Goal: Find specific page/section: Find specific page/section

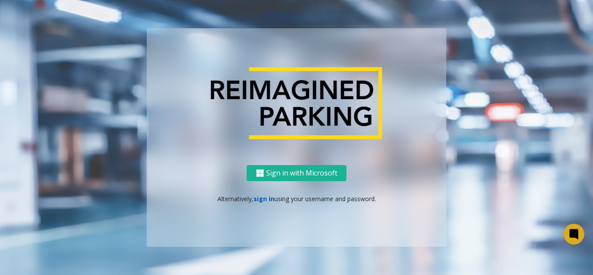
click at [265, 196] on link "sign in" at bounding box center [263, 198] width 21 height 8
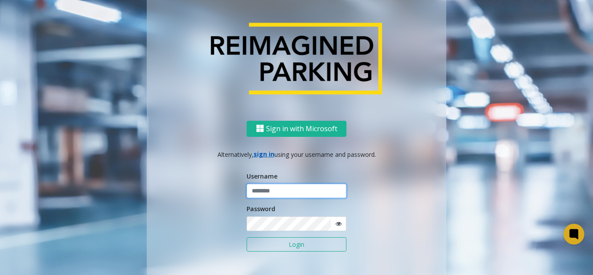
click at [267, 194] on input "text" at bounding box center [296, 191] width 100 height 15
type input "*******"
click at [270, 250] on button "Login" at bounding box center [296, 244] width 100 height 15
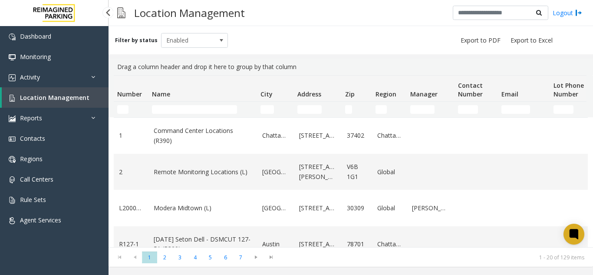
click at [97, 94] on link "Location Management" at bounding box center [55, 97] width 107 height 20
drag, startPoint x: 0, startPoint y: 0, endPoint x: 100, endPoint y: 98, distance: 139.6
click at [91, 98] on link "Location Management" at bounding box center [55, 97] width 107 height 20
click at [223, 111] on input "Name Filter" at bounding box center [194, 109] width 85 height 9
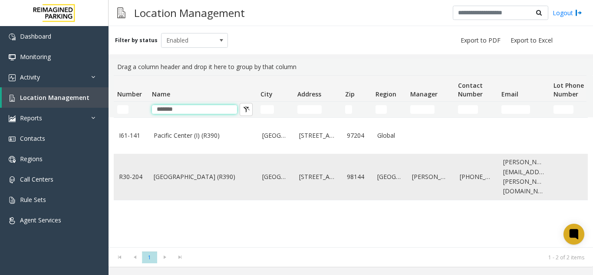
type input "*******"
click at [216, 172] on link "[GEOGRAPHIC_DATA] (R390)" at bounding box center [203, 177] width 98 height 10
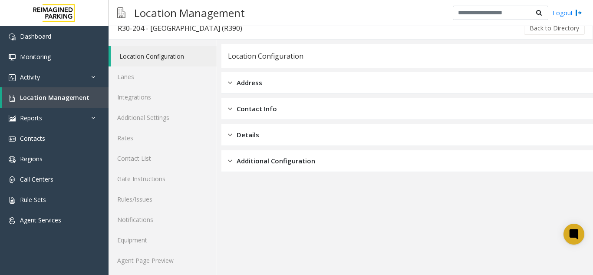
scroll to position [11, 0]
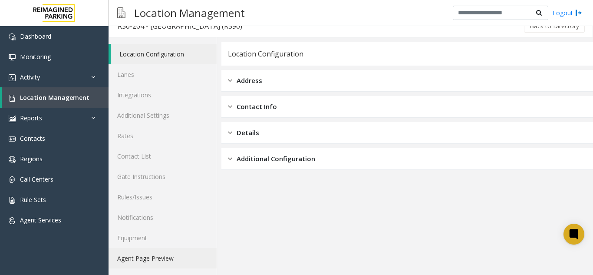
click at [184, 249] on link "Agent Page Preview" at bounding box center [162, 258] width 108 height 20
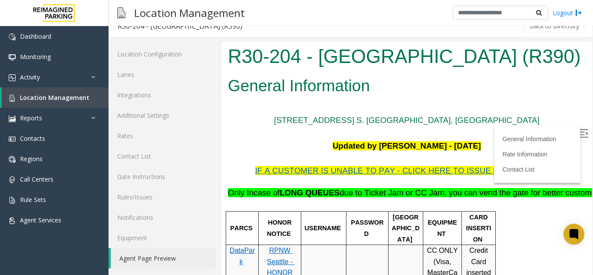
click at [579, 129] on img at bounding box center [583, 133] width 9 height 9
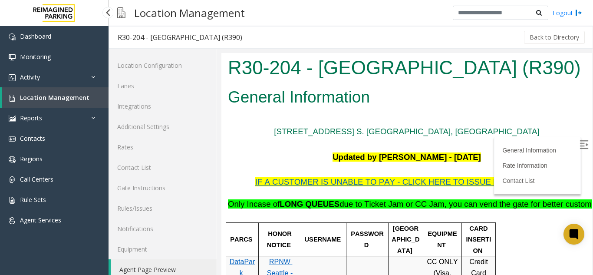
click at [95, 99] on link "Location Management" at bounding box center [55, 97] width 107 height 20
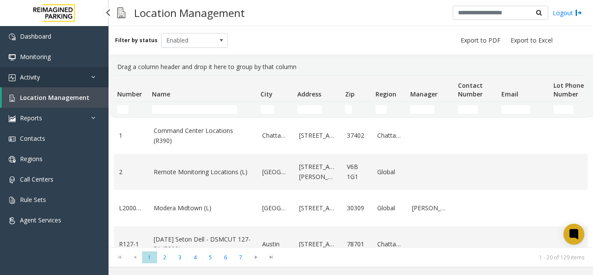
drag, startPoint x: 72, startPoint y: 73, endPoint x: 69, endPoint y: 89, distance: 16.4
click at [72, 73] on link "Activity" at bounding box center [54, 77] width 108 height 20
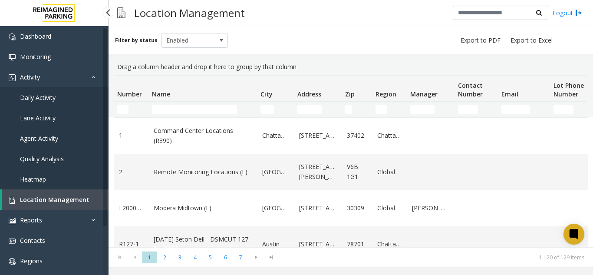
click at [67, 142] on link "Agent Activity" at bounding box center [54, 138] width 108 height 20
